Goal: Information Seeking & Learning: Learn about a topic

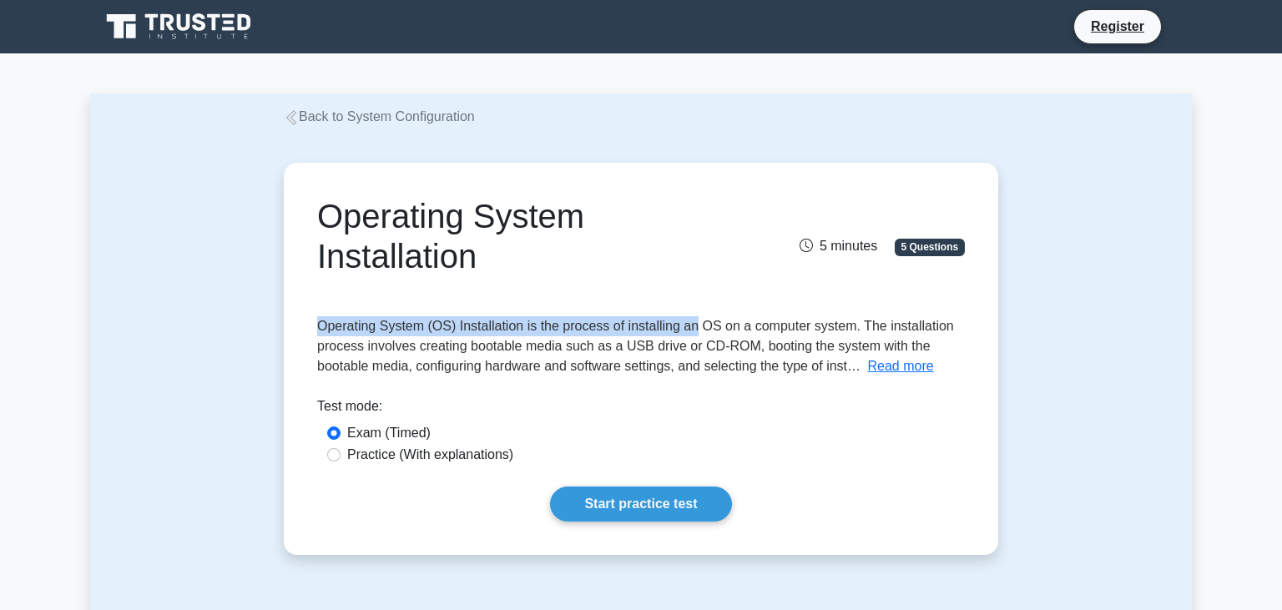
drag, startPoint x: 322, startPoint y: 329, endPoint x: 689, endPoint y: 311, distance: 367.7
click at [689, 311] on div "Operating System Installation 5 minutes 5 Questions Read more" at bounding box center [640, 358] width 701 height 379
click at [910, 369] on button "Read more" at bounding box center [901, 366] width 66 height 20
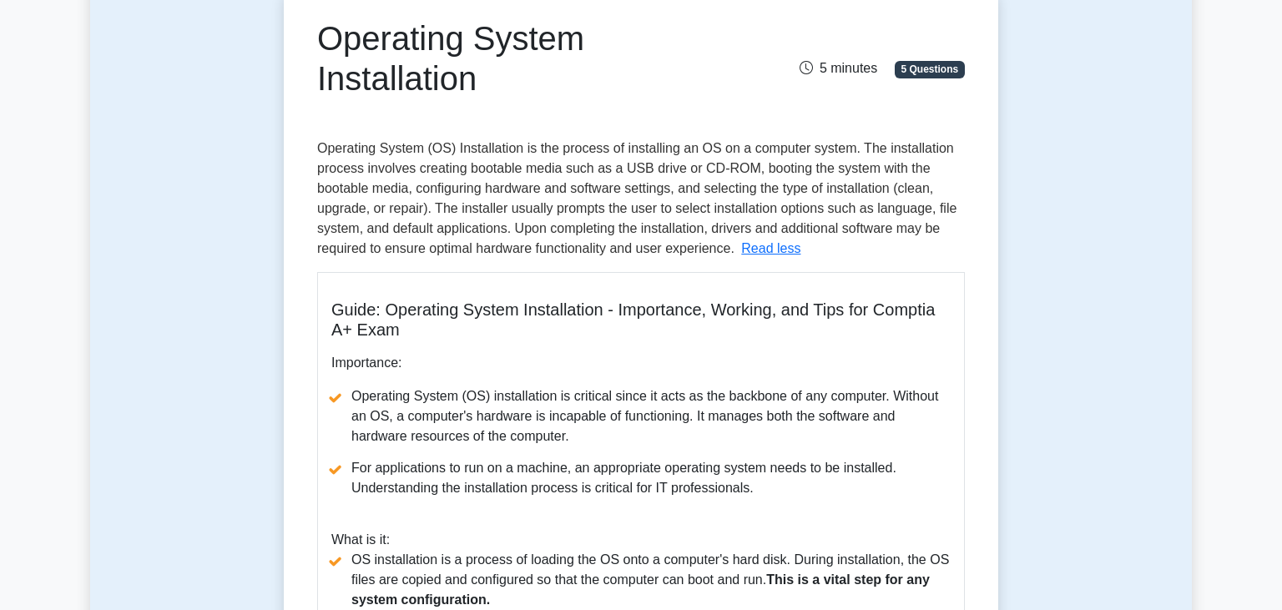
scroll to position [179, 0]
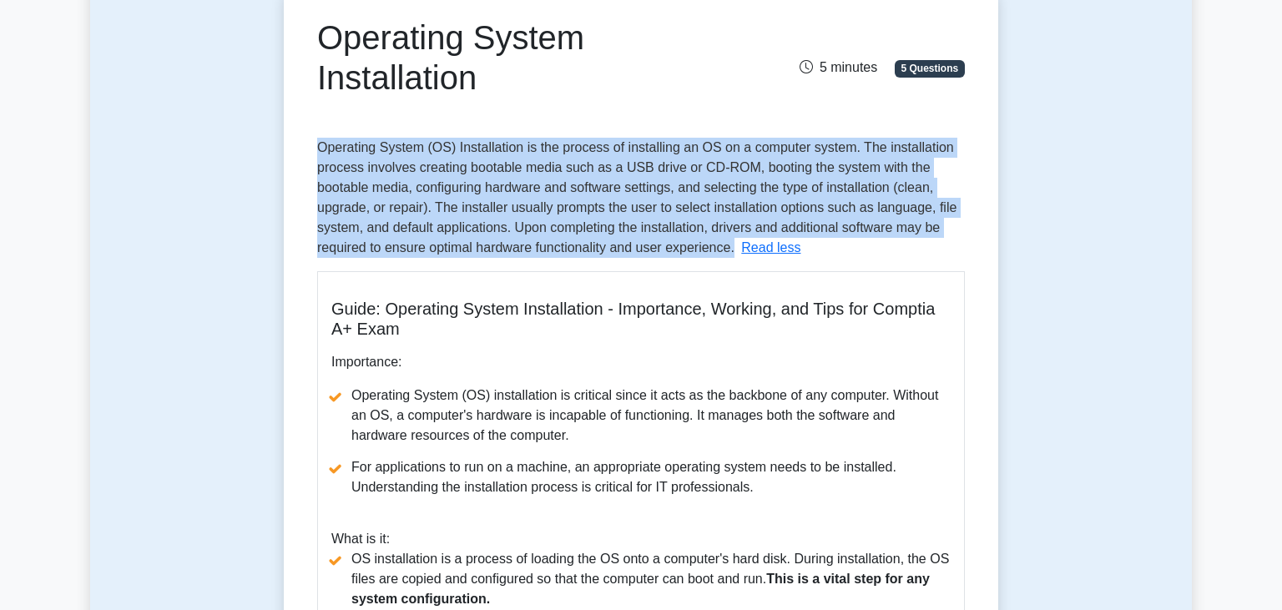
drag, startPoint x: 319, startPoint y: 149, endPoint x: 735, endPoint y: 259, distance: 430.7
click at [735, 259] on div "Operating System (OS) Installation is the process of installing an OS on a comp…" at bounding box center [641, 599] width 648 height 922
copy span "Operating System (OS) Installation is the process of installing an OS on a comp…"
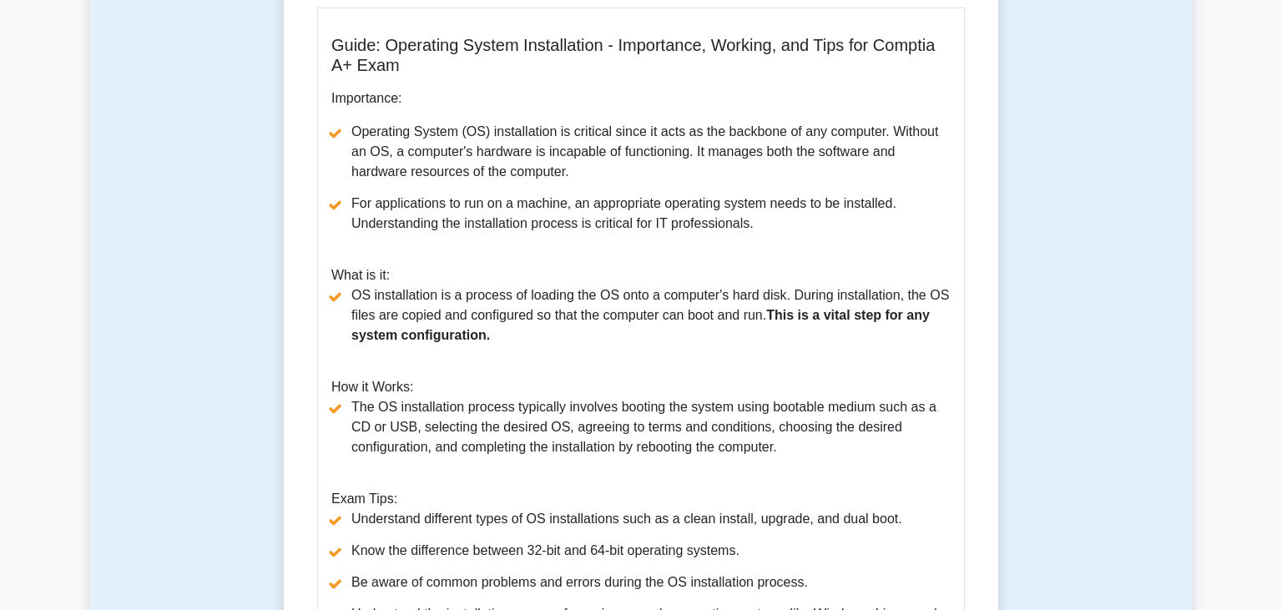
scroll to position [445, 0]
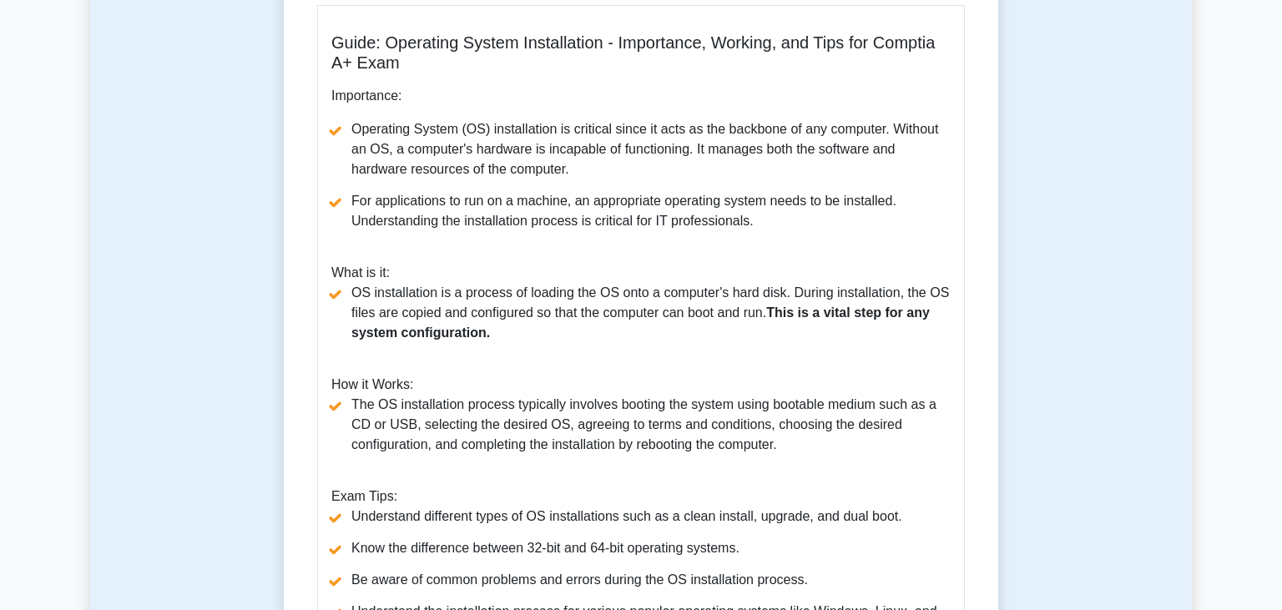
drag, startPoint x: 332, startPoint y: 93, endPoint x: 419, endPoint y: 93, distance: 86.8
click at [419, 93] on p "Importance:" at bounding box center [640, 96] width 619 height 20
copy p "Importance:"
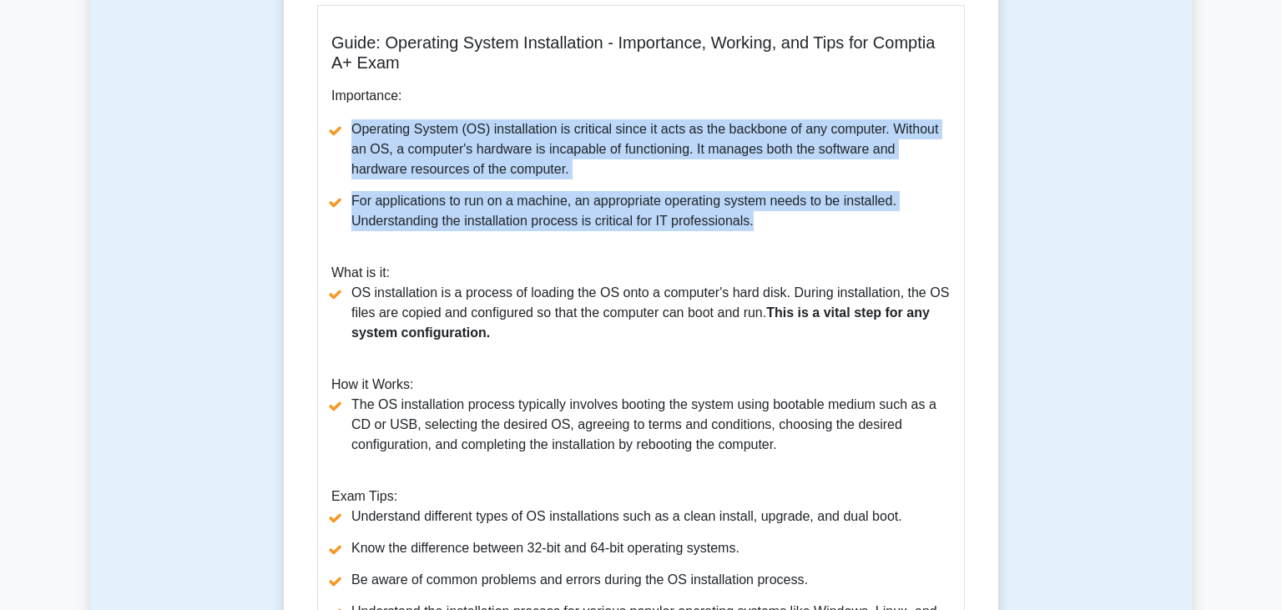
drag, startPoint x: 354, startPoint y: 135, endPoint x: 777, endPoint y: 212, distance: 430.1
click at [777, 212] on ul "Operating System (OS) installation is critical since it acts as the backbone of…" at bounding box center [640, 175] width 619 height 112
copy ul "Operating System (OS) installation is critical since it acts as the backbone of…"
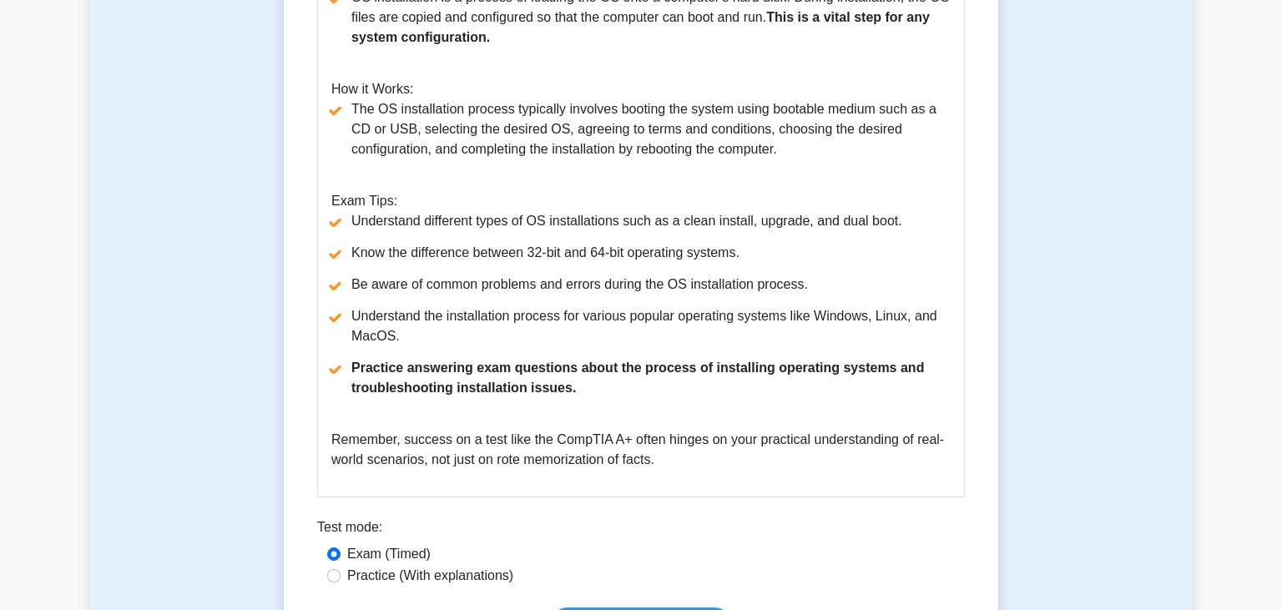
scroll to position [741, 0]
